Goal: Go to known website: Access a specific website the user already knows

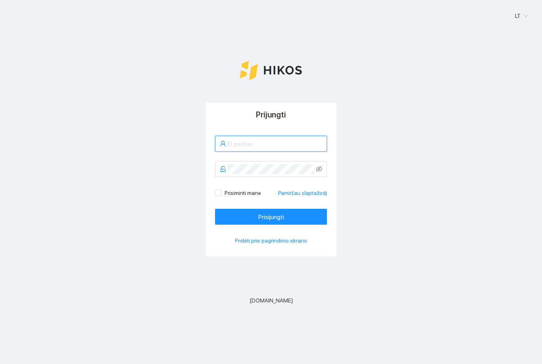
type input "[EMAIL_ADDRESS][DOMAIN_NAME]"
click at [271, 217] on button "Prisijungti" at bounding box center [271, 217] width 112 height 16
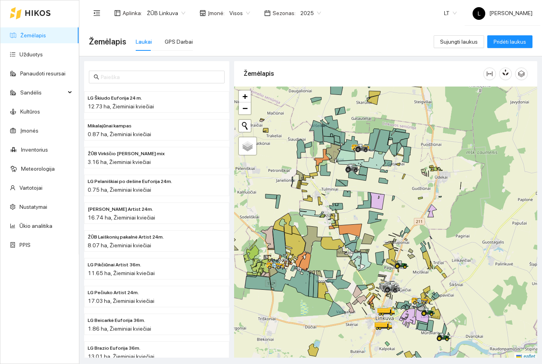
click at [502, 77] on button "button" at bounding box center [505, 73] width 13 height 13
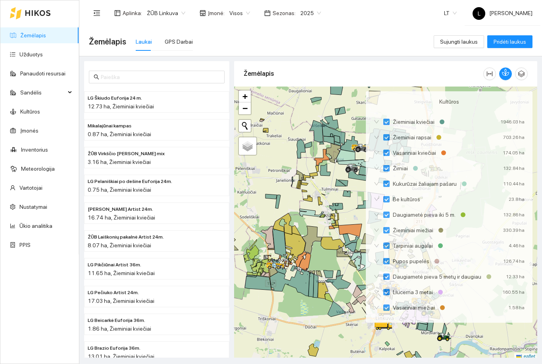
click at [417, 136] on span "Žieminiai rapsai" at bounding box center [412, 137] width 45 height 9
click at [390, 136] on input "Žieminiai rapsai" at bounding box center [386, 137] width 6 height 6
checkbox input "true"
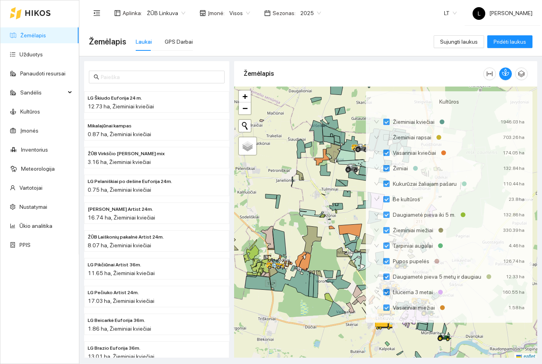
click at [409, 140] on span "Žieminiai rapsai" at bounding box center [412, 137] width 45 height 9
click at [390, 140] on input "Žieminiai rapsai" at bounding box center [386, 137] width 6 height 6
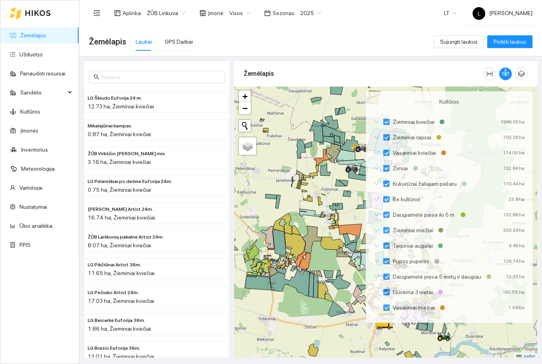
click at [305, 18] on span "2025" at bounding box center [310, 13] width 21 height 12
click at [306, 108] on div "2026" at bounding box center [304, 105] width 21 height 9
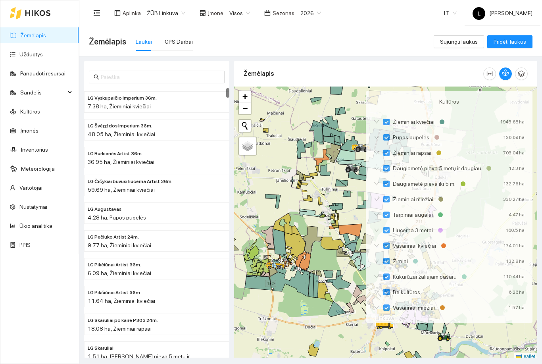
click at [294, 322] on div at bounding box center [385, 222] width 303 height 273
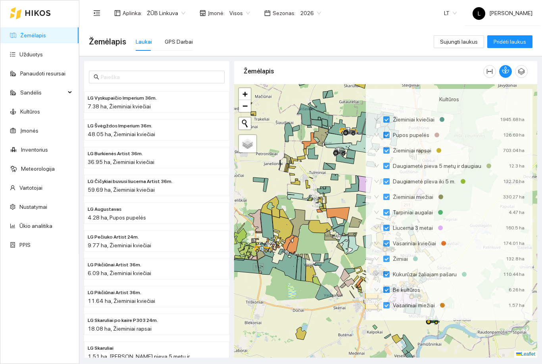
click at [504, 66] on icon "button" at bounding box center [505, 69] width 7 height 7
